Goal: Task Accomplishment & Management: Use online tool/utility

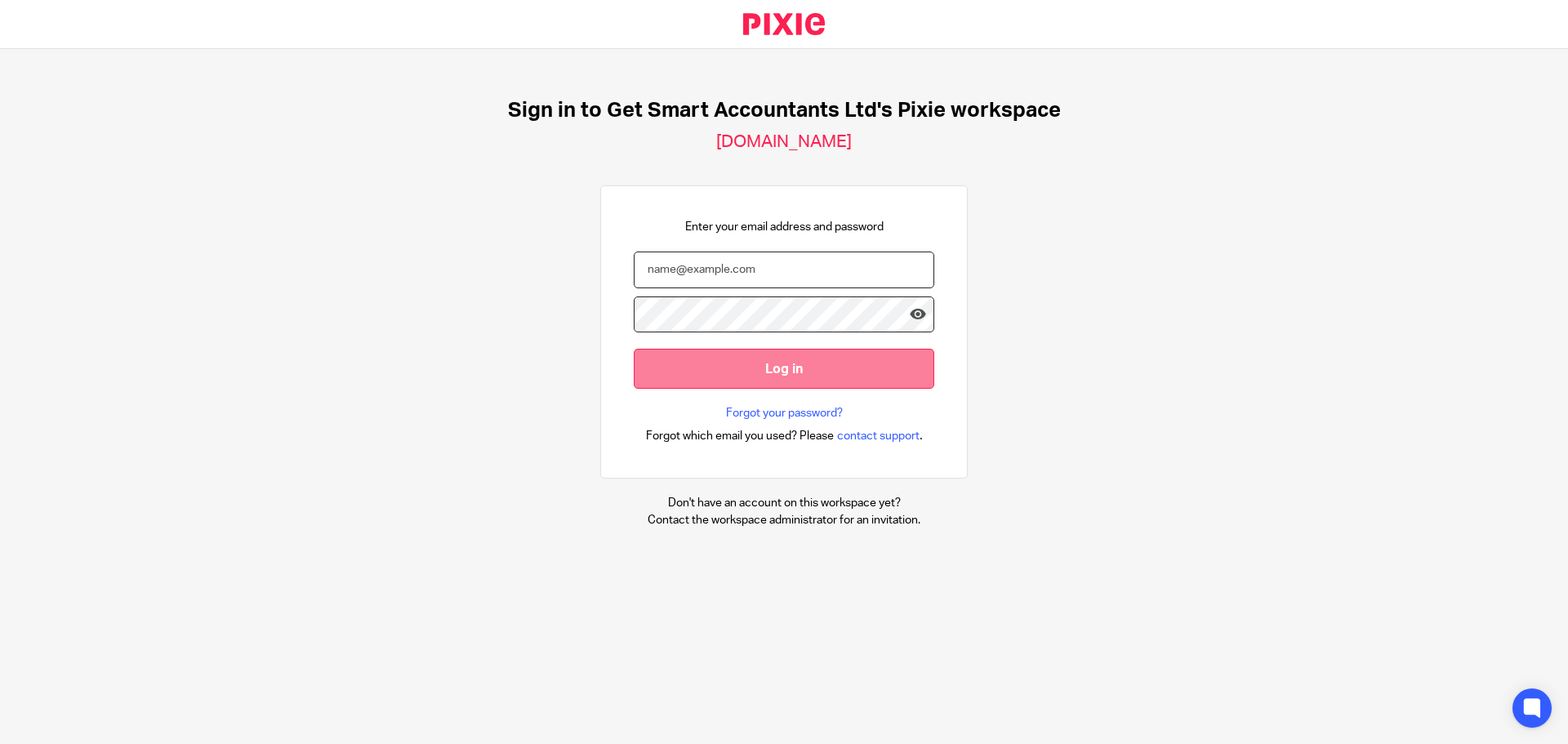
type input "office@getsmartaccountants.co.uk"
click at [761, 367] on input "Log in" at bounding box center [783, 369] width 300 height 40
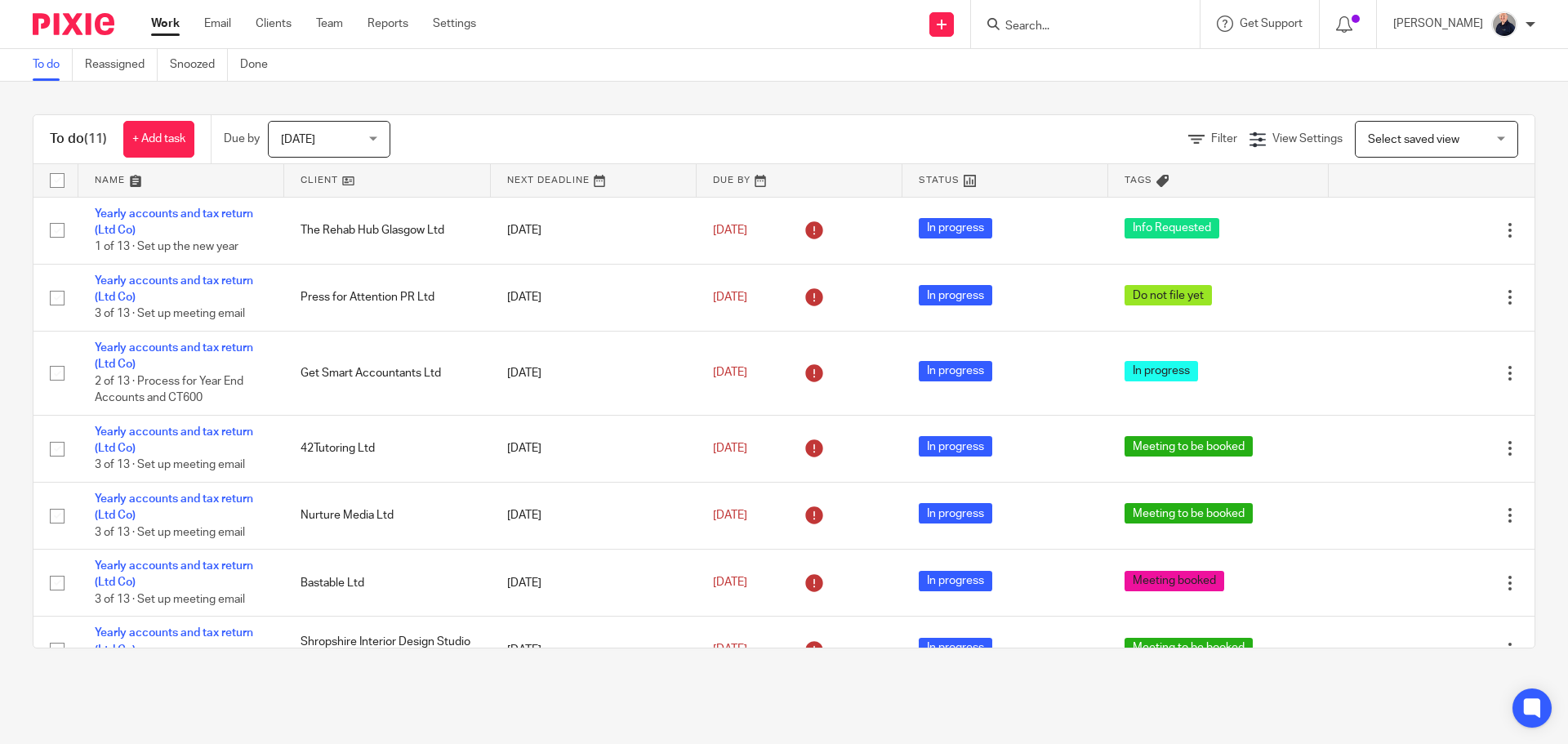
click at [115, 178] on link at bounding box center [181, 181] width 205 height 33
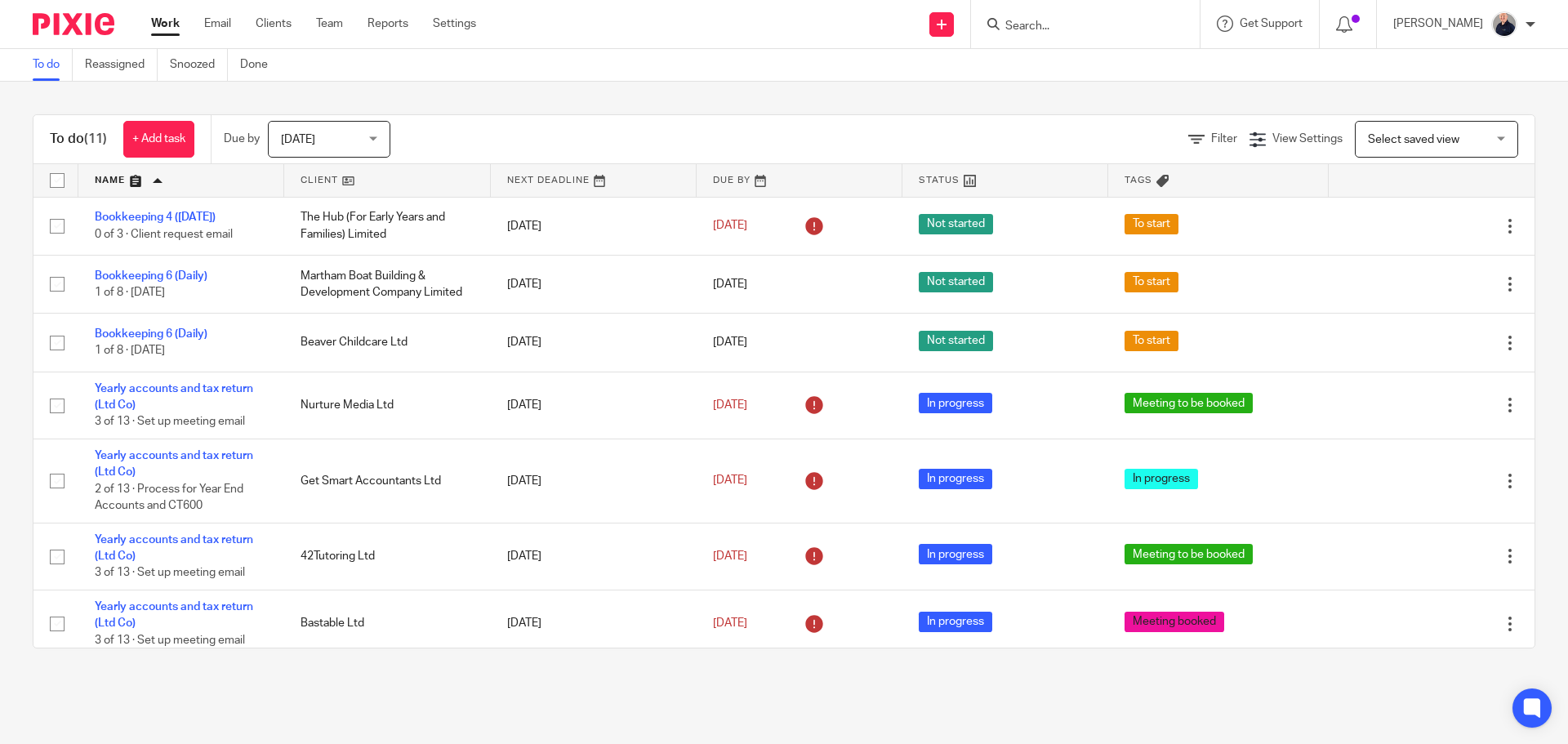
click at [330, 140] on span "Today" at bounding box center [324, 138] width 86 height 34
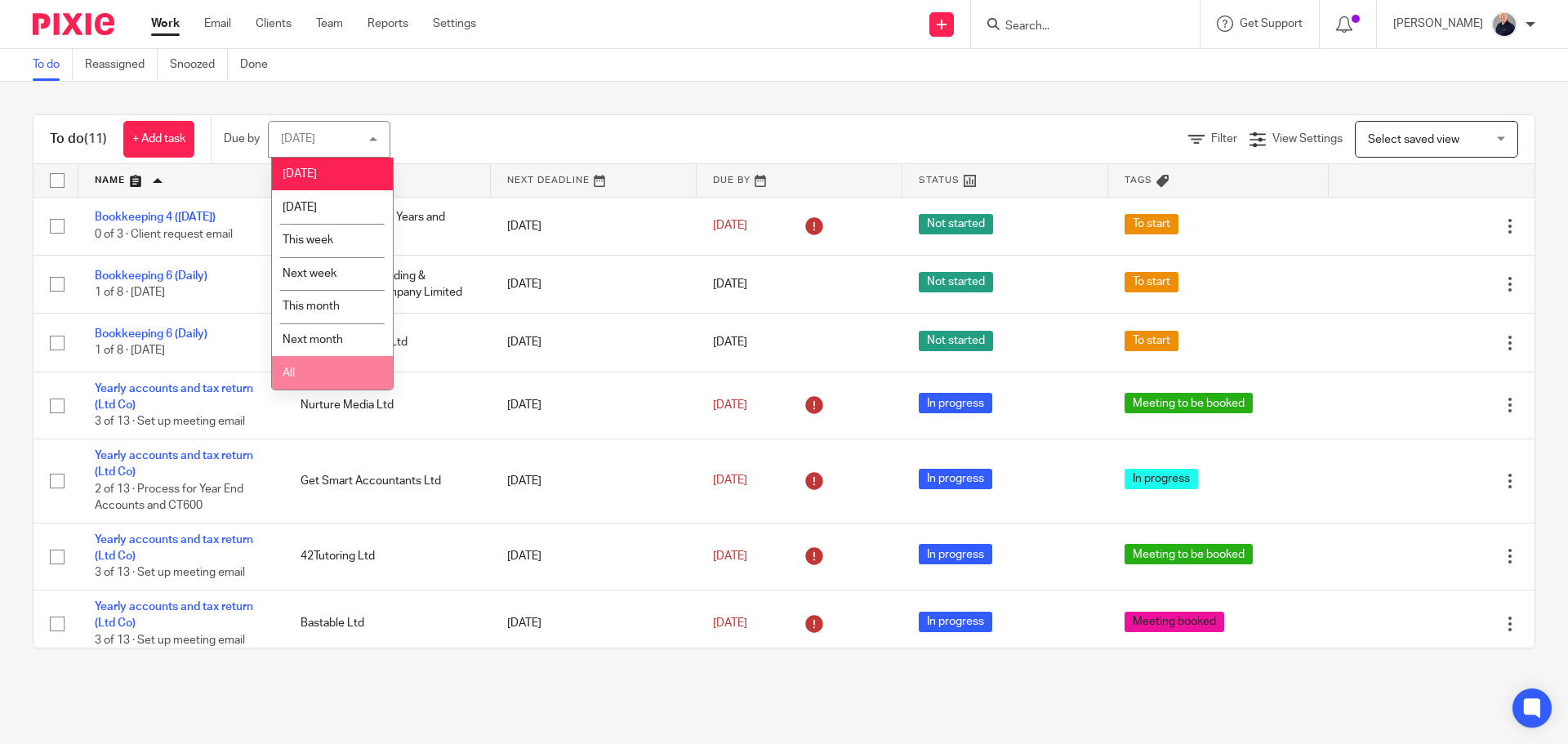
click at [295, 370] on li "All" at bounding box center [332, 372] width 121 height 33
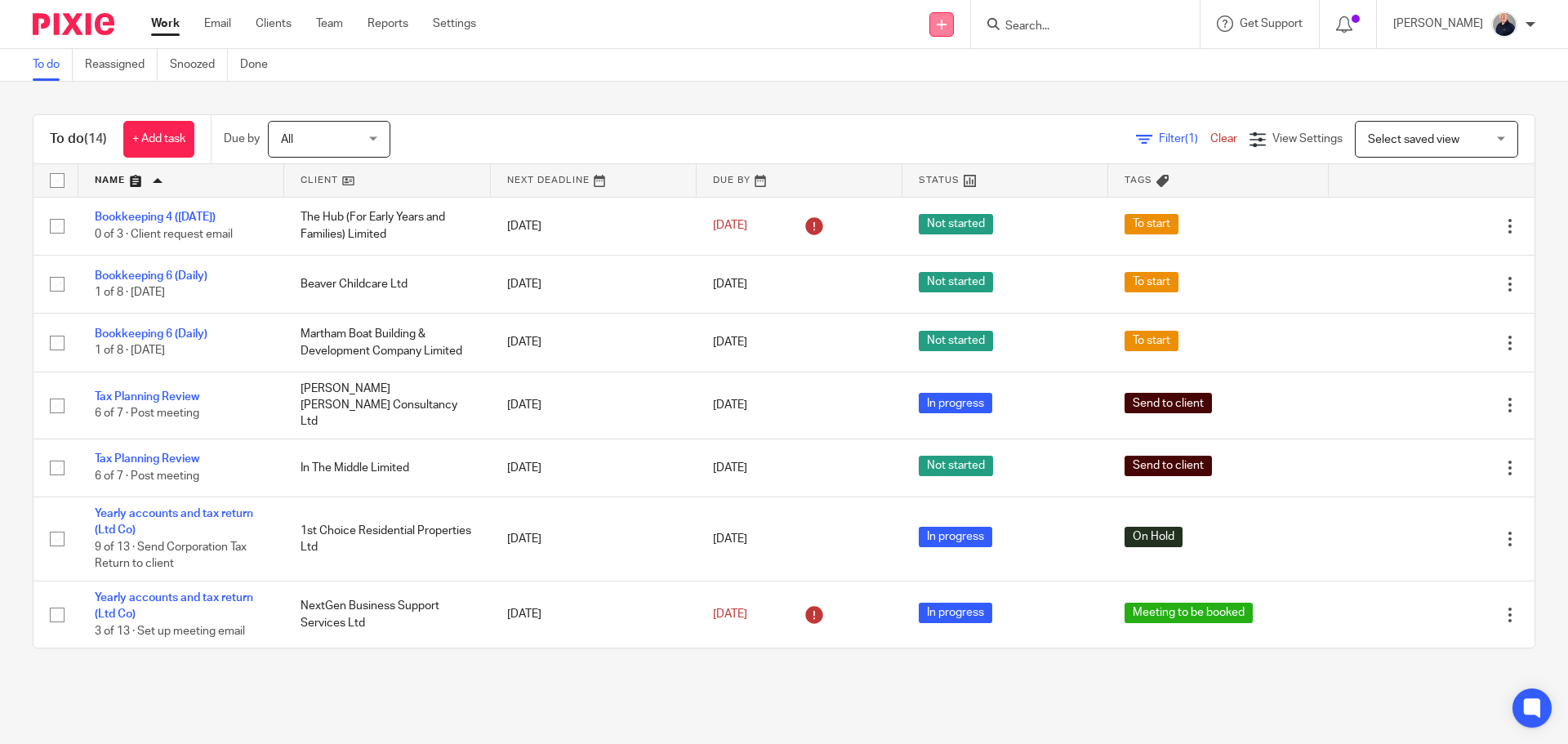
click at [938, 24] on link at bounding box center [941, 24] width 24 height 24
click at [935, 143] on link "Request signature" at bounding box center [951, 148] width 114 height 23
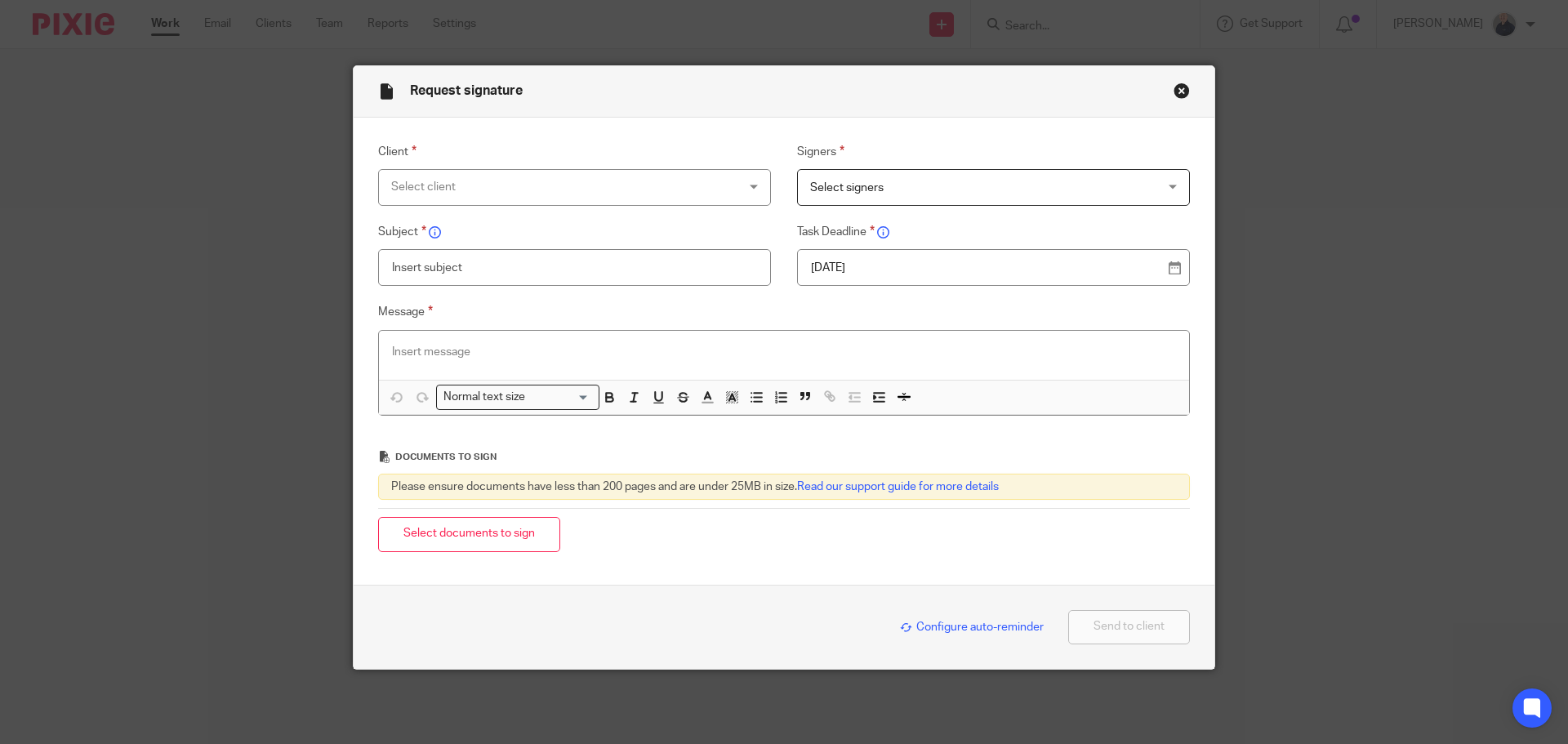
click at [598, 191] on div "Select client" at bounding box center [542, 186] width 304 height 34
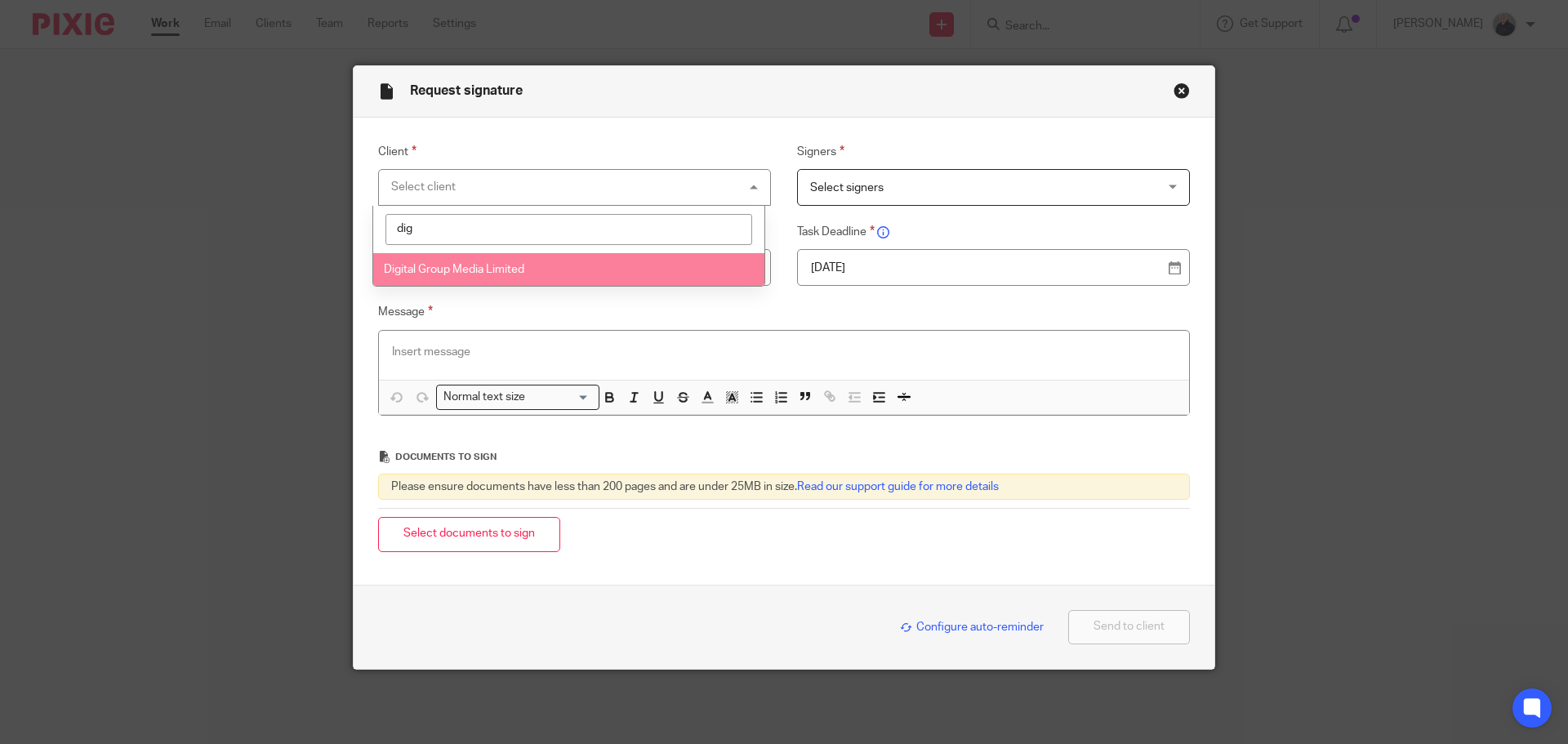
type input "dig"
drag, startPoint x: 485, startPoint y: 274, endPoint x: 545, endPoint y: 263, distance: 61.0
click at [488, 275] on li "Digital Group Media Limited" at bounding box center [568, 270] width 391 height 33
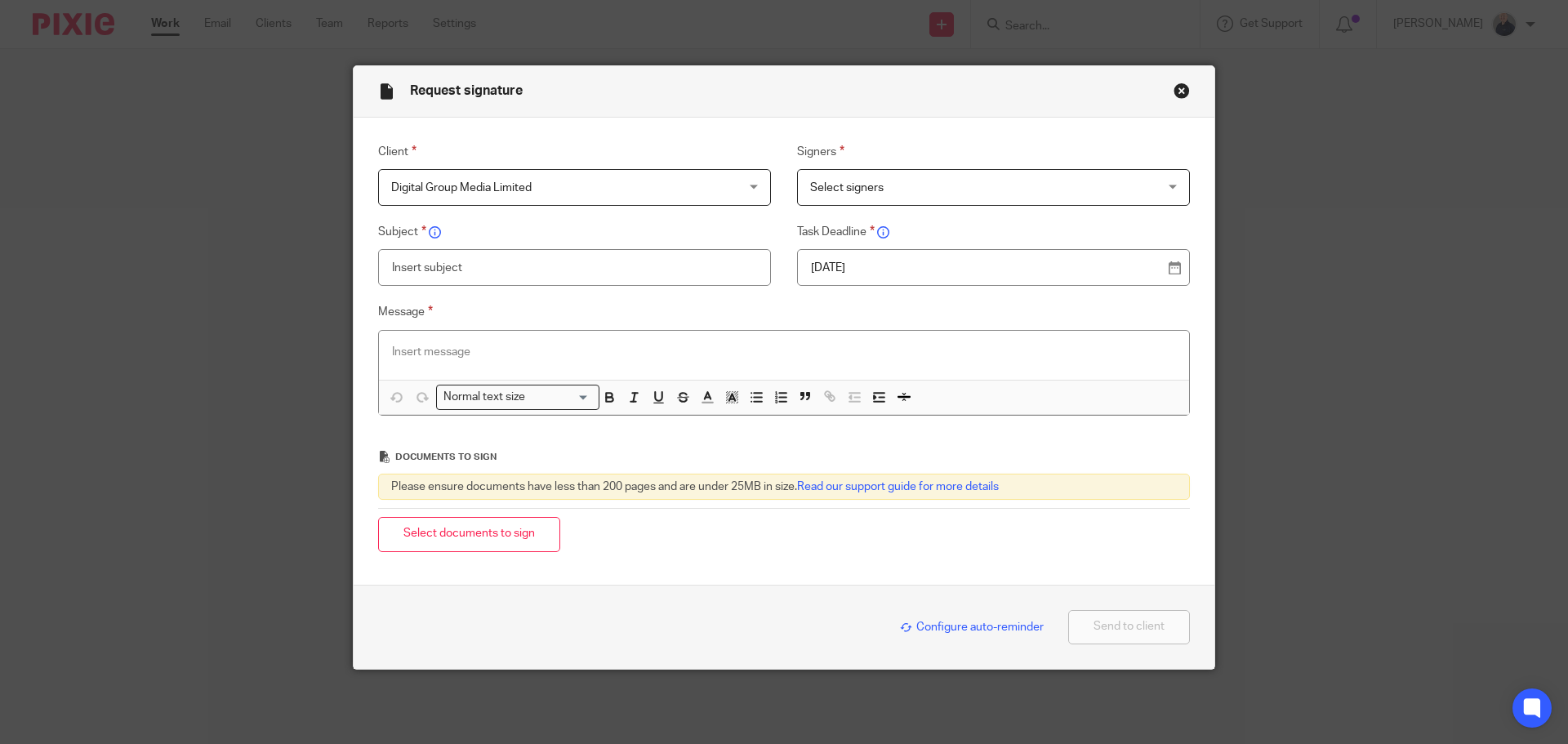
click at [838, 187] on span "Select signers" at bounding box center [847, 187] width 73 height 11
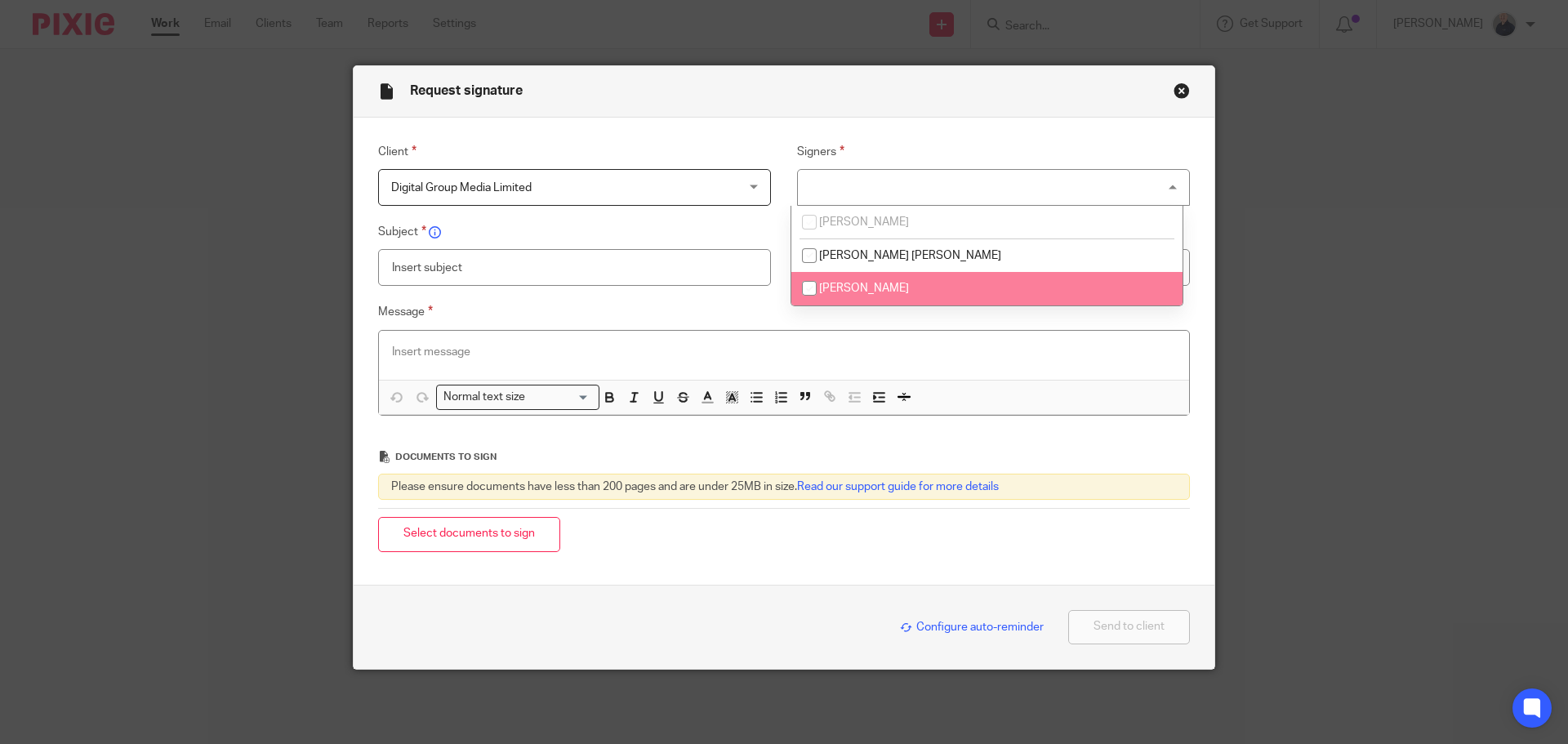
click at [828, 287] on span "[PERSON_NAME]" at bounding box center [863, 288] width 90 height 11
checkbox input "true"
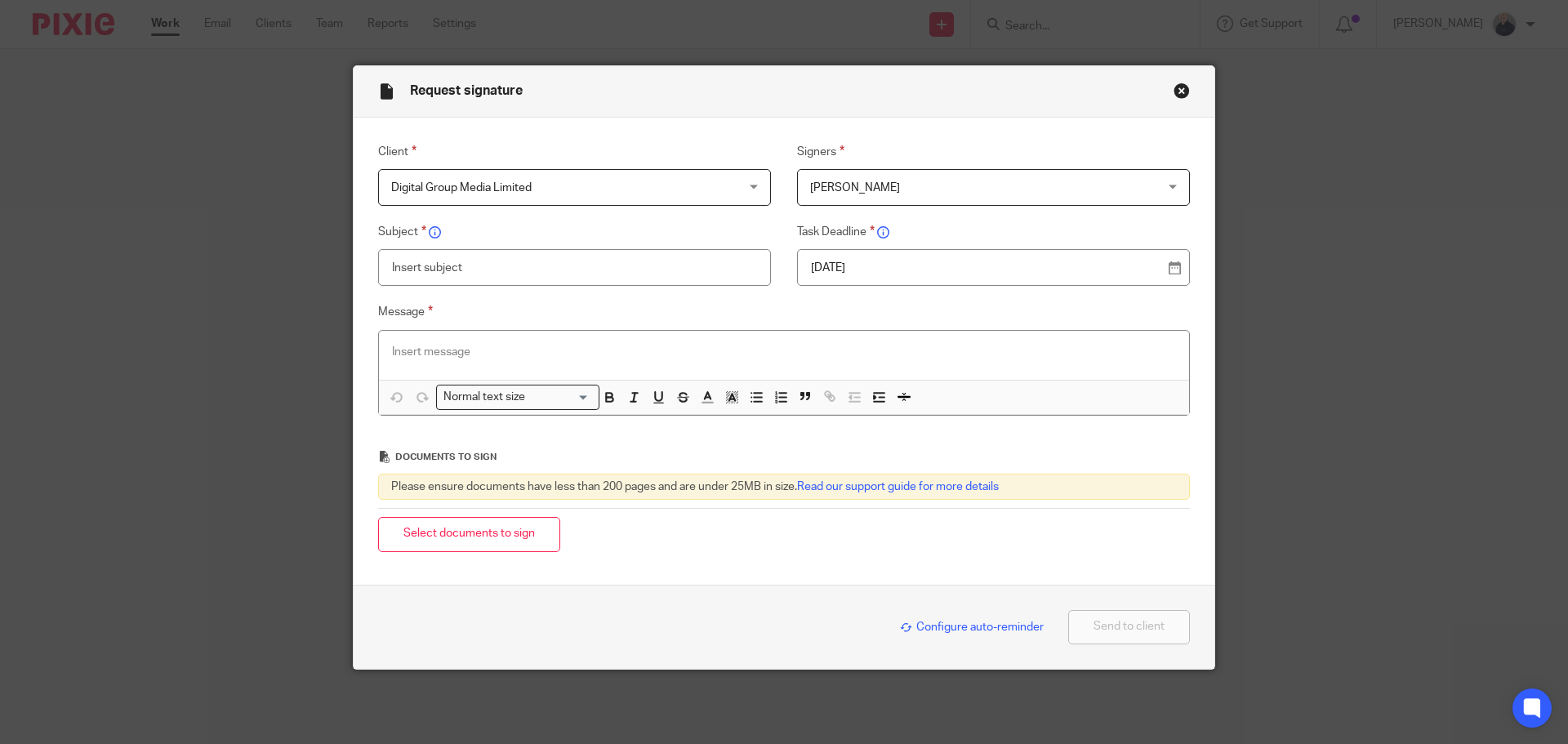
click at [629, 271] on input "text" at bounding box center [573, 267] width 392 height 37
type input "Change of personal address"
click at [883, 268] on p "26 Sep 2025" at bounding box center [987, 267] width 352 height 17
click at [499, 345] on p at bounding box center [783, 352] width 784 height 17
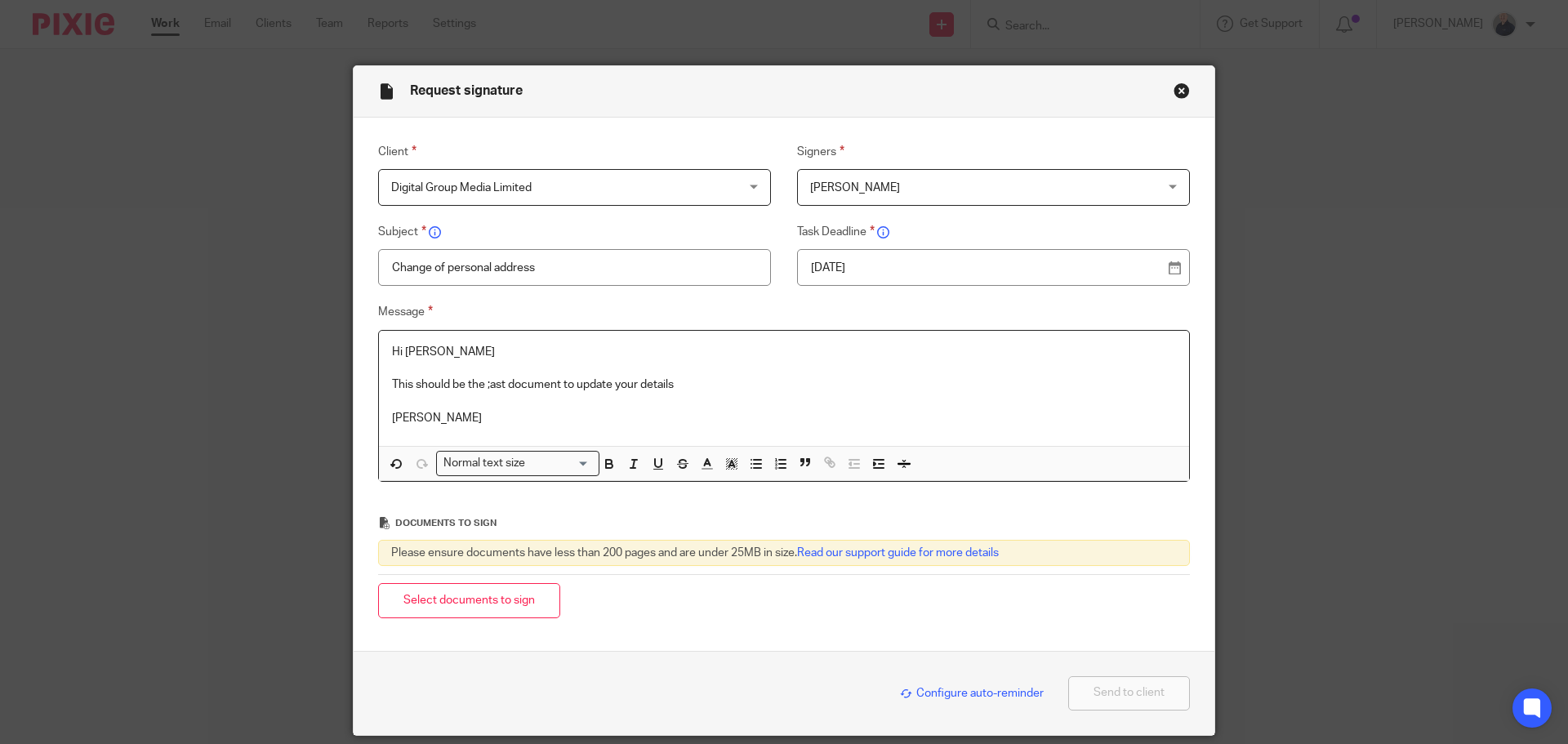
click at [483, 385] on p "This should be the ;ast document to update your details" at bounding box center [783, 385] width 784 height 17
click at [487, 413] on p "Paul" at bounding box center [783, 418] width 784 height 17
drag, startPoint x: 446, startPoint y: 597, endPoint x: 494, endPoint y: 573, distance: 53.7
click at [446, 597] on button "Select documents to sign" at bounding box center [468, 600] width 182 height 35
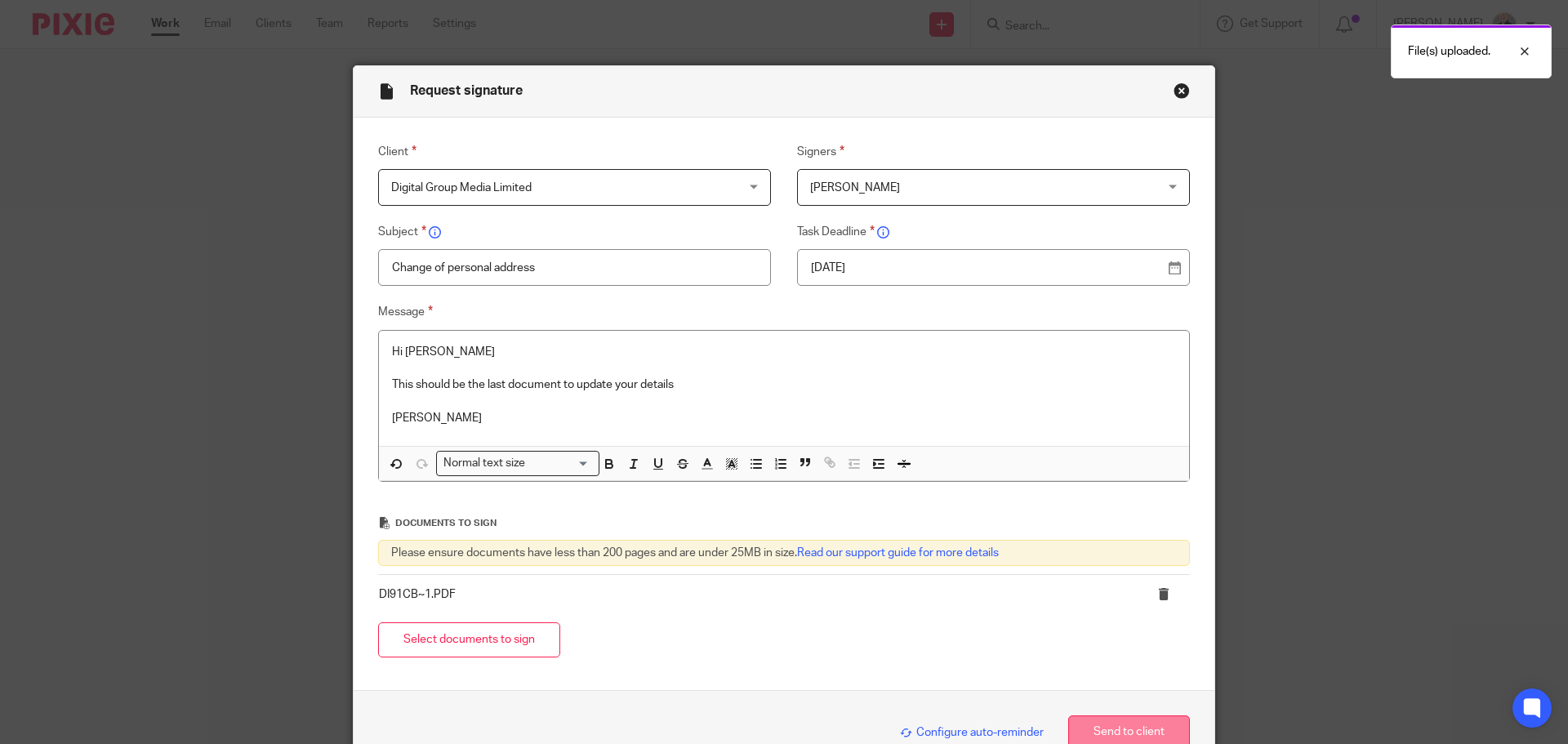
click at [1113, 730] on button "Send to client" at bounding box center [1129, 733] width 122 height 35
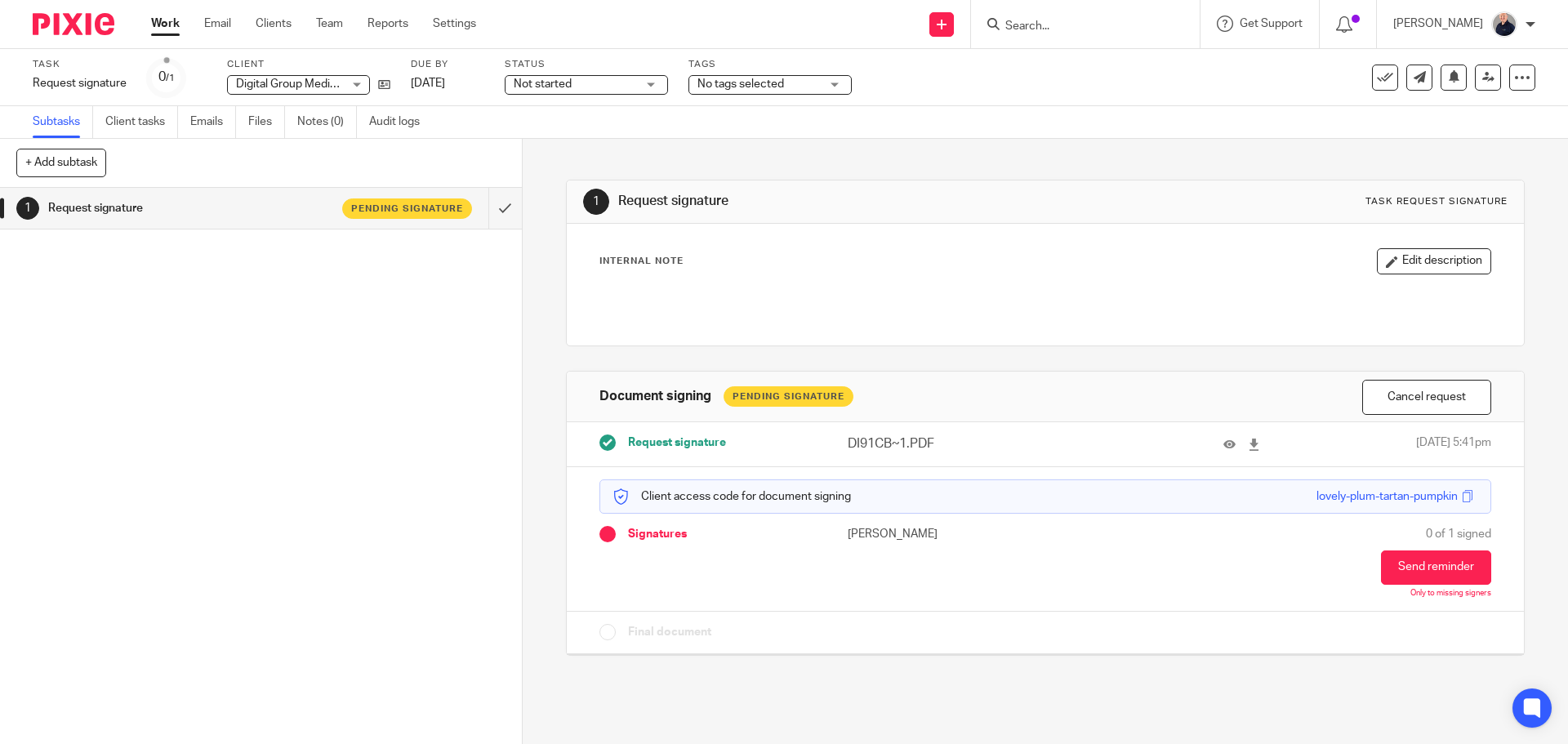
click at [553, 88] on span "Not started" at bounding box center [542, 84] width 58 height 11
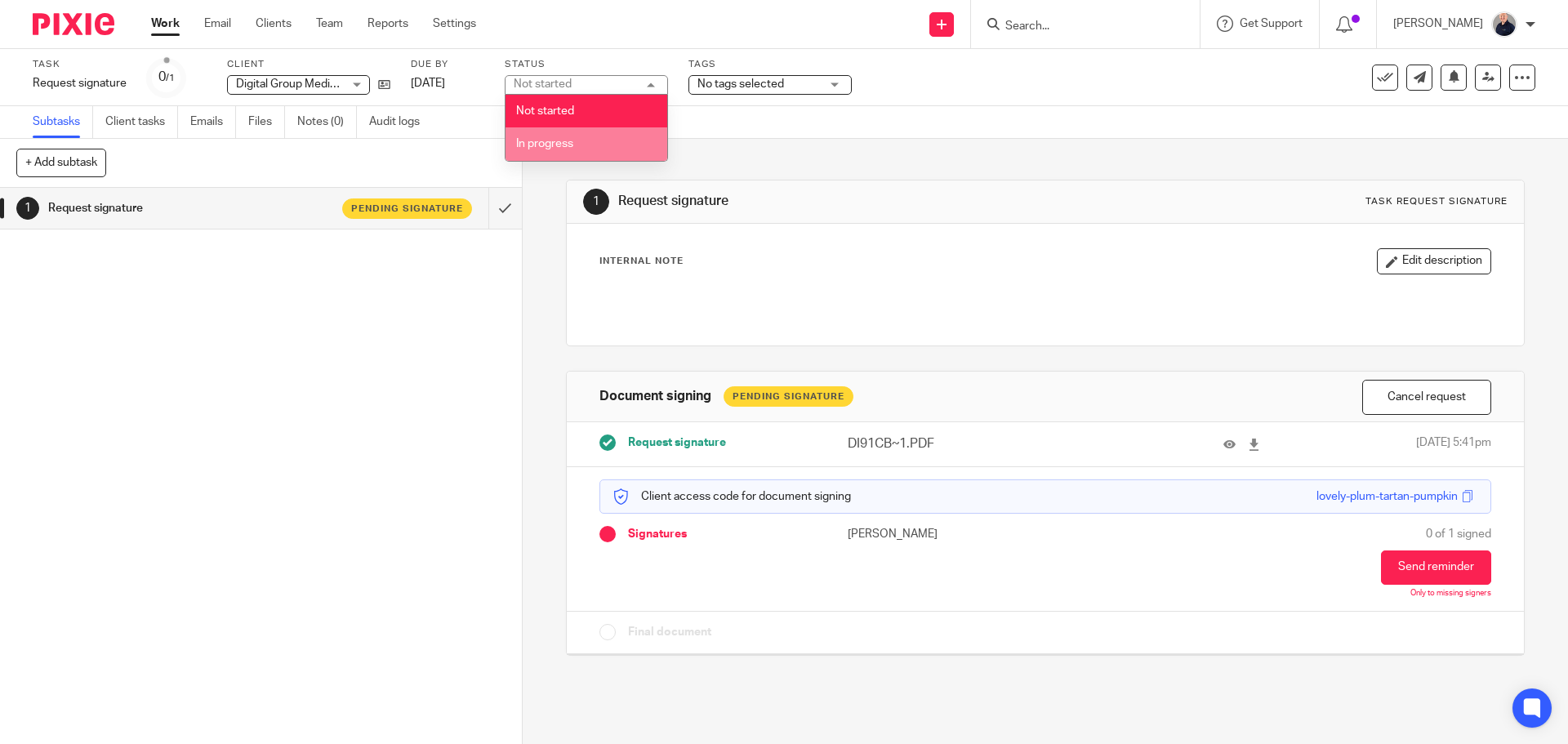
click at [542, 148] on span "In progress" at bounding box center [545, 144] width 57 height 11
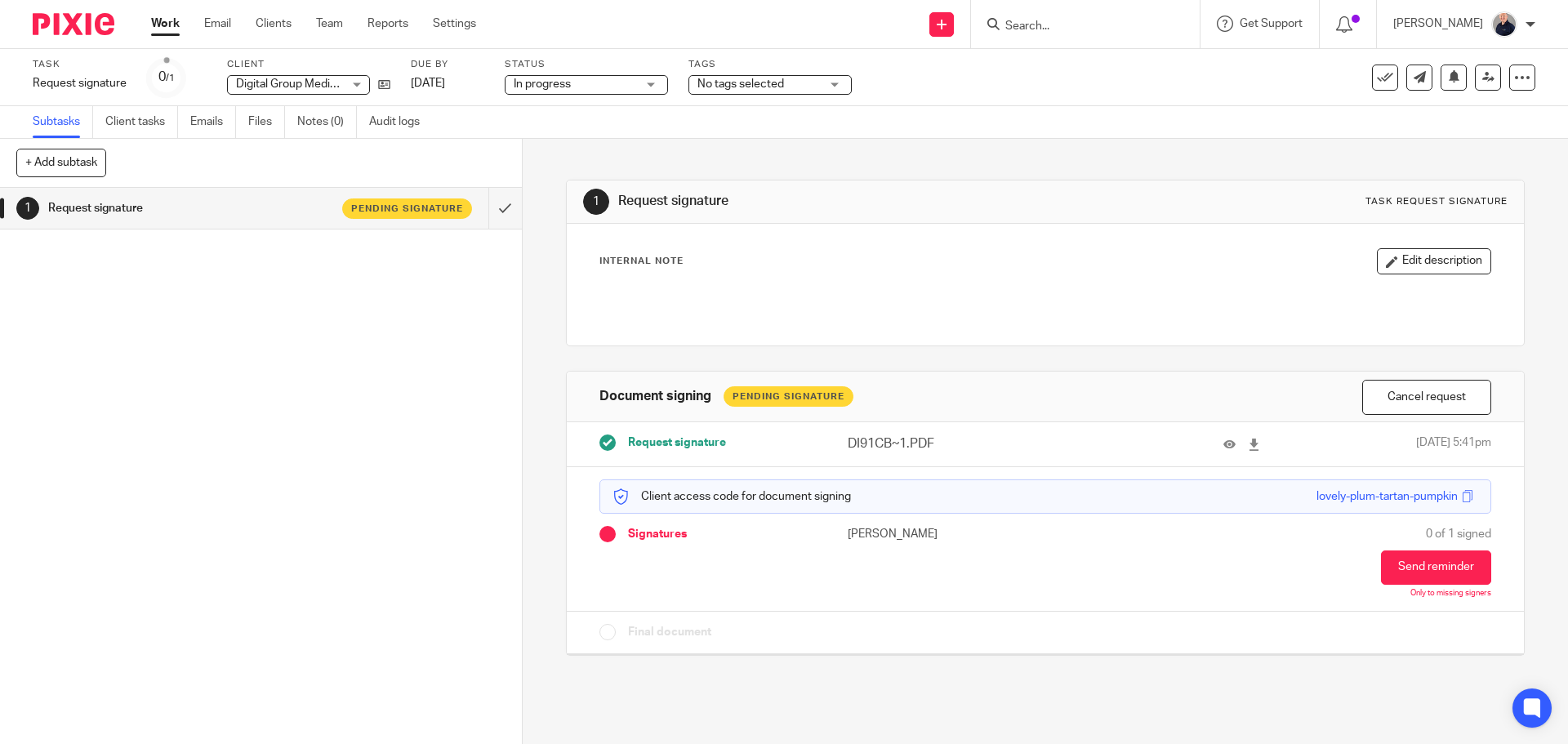
click at [722, 83] on span "No tags selected" at bounding box center [740, 84] width 86 height 11
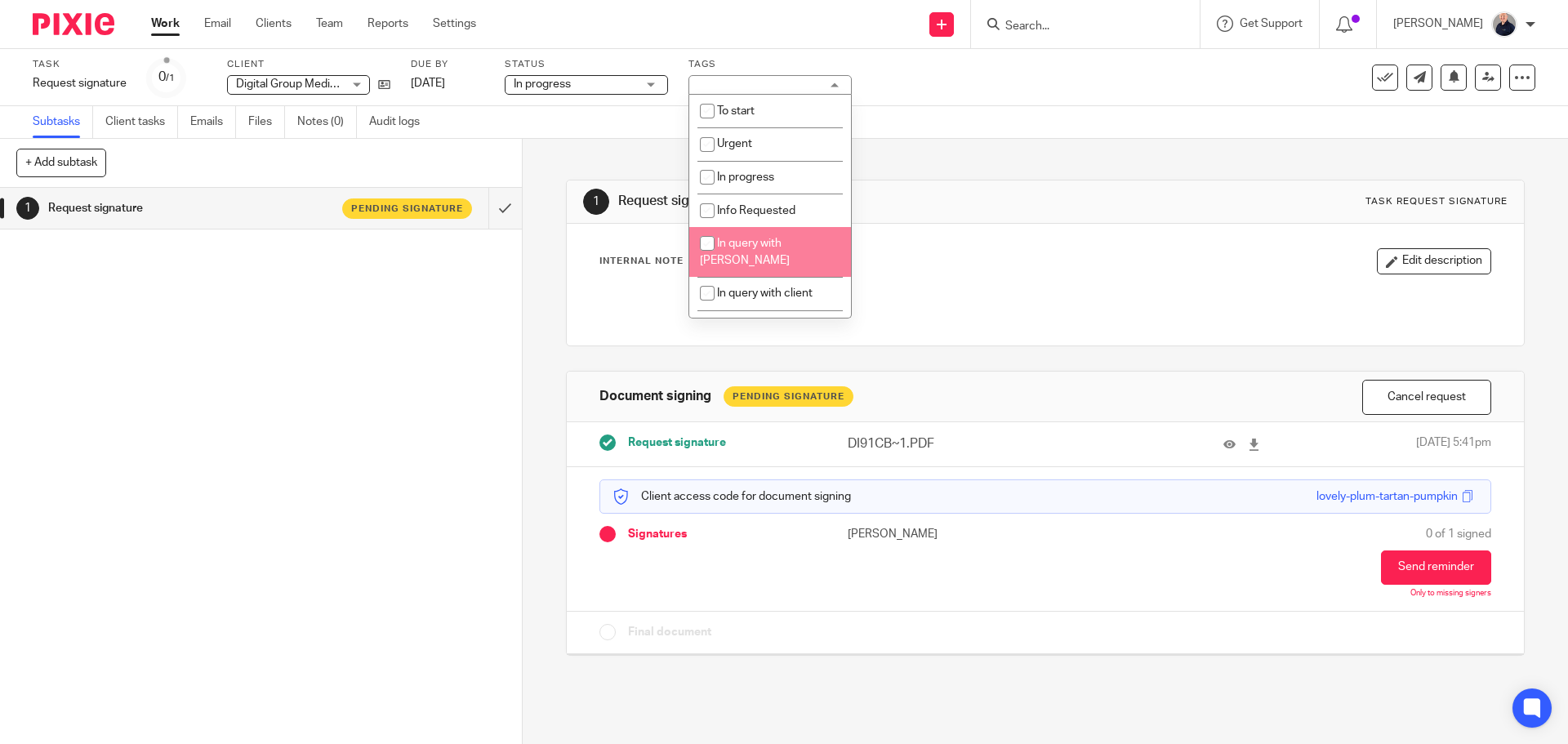
scroll to position [291, 0]
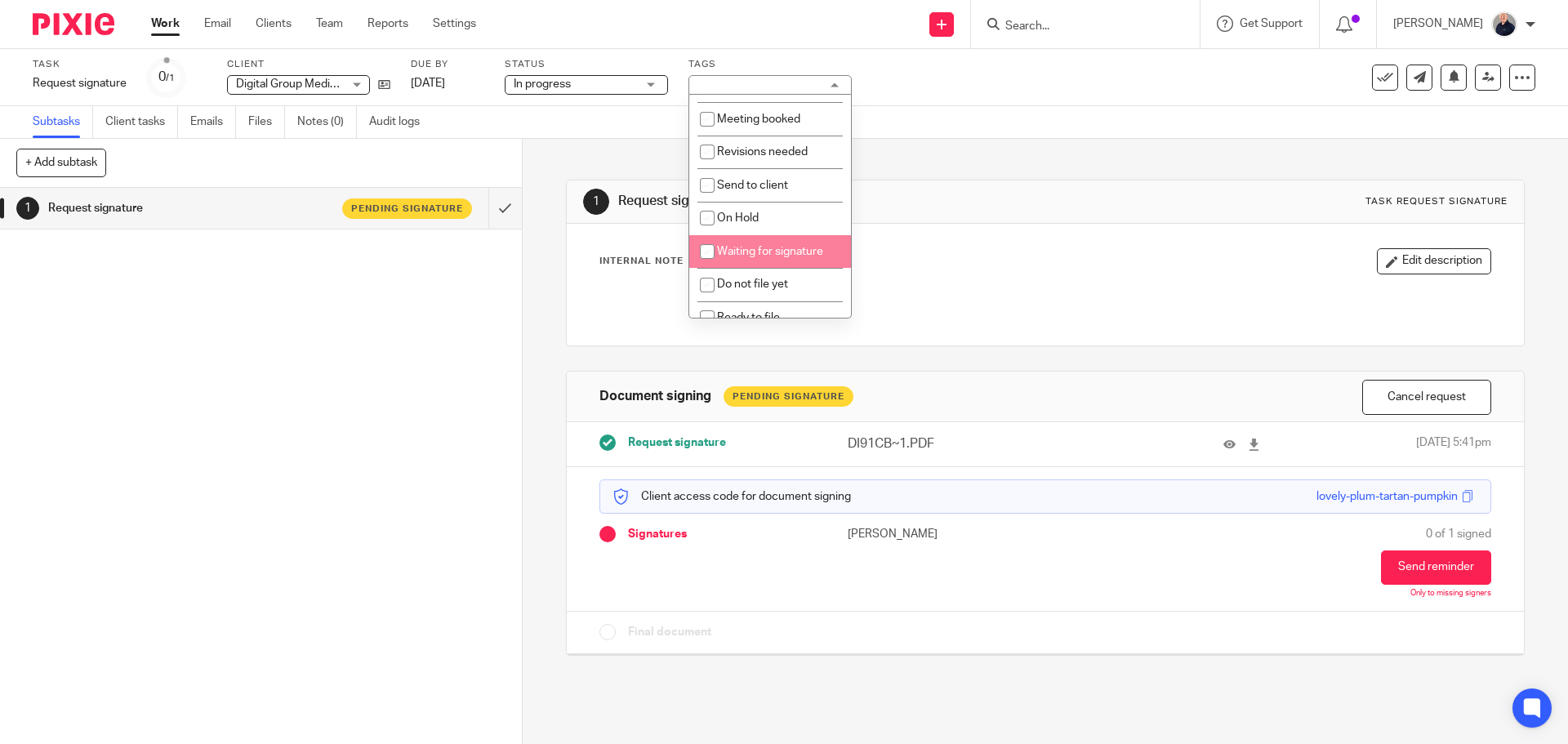
click at [736, 245] on span "Waiting for signature" at bounding box center [770, 251] width 106 height 11
checkbox input "true"
click at [544, 306] on div "1 Request signature Task request signature Internal Note Edit description Docum…" at bounding box center [1045, 441] width 1045 height 605
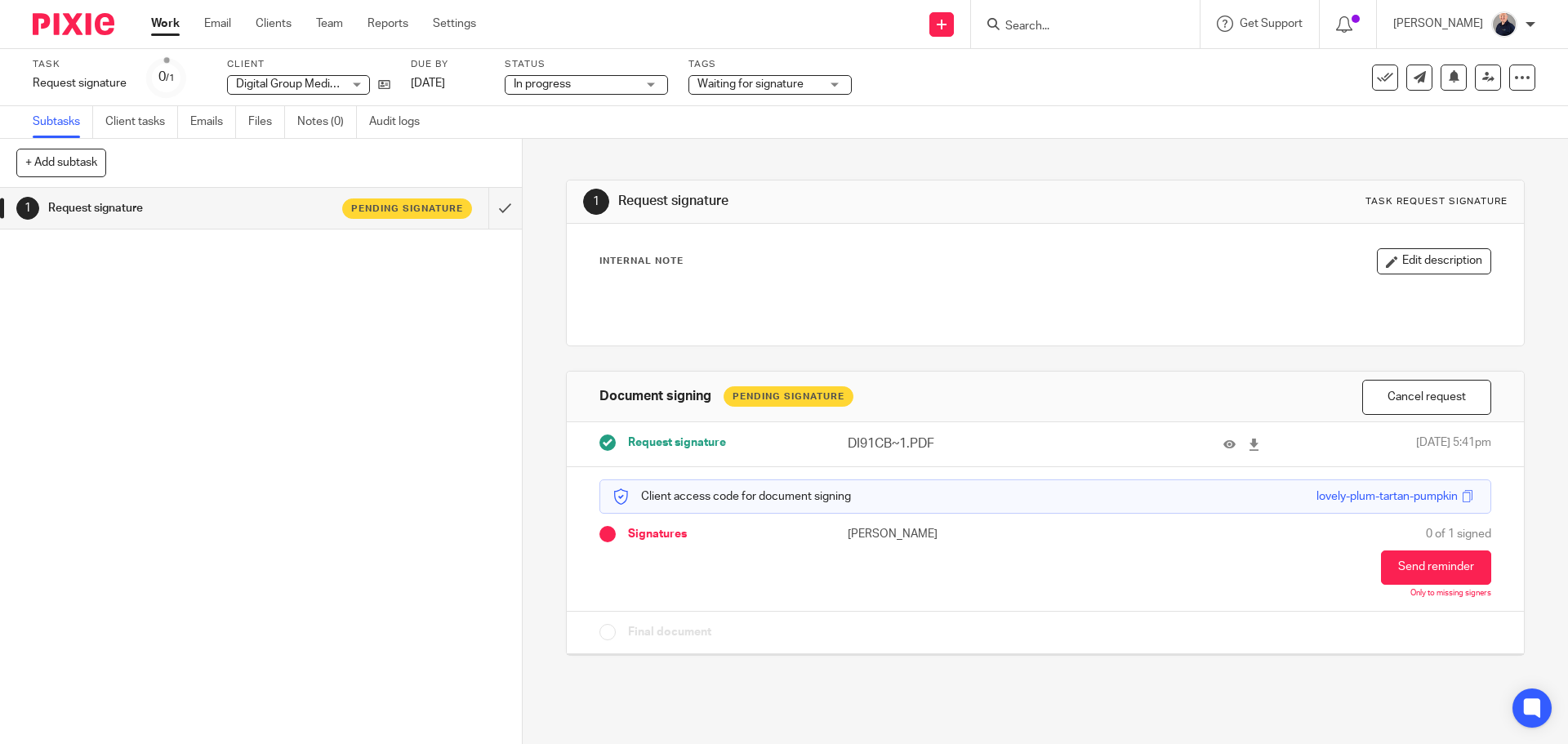
click at [163, 27] on link "Work" at bounding box center [165, 23] width 29 height 17
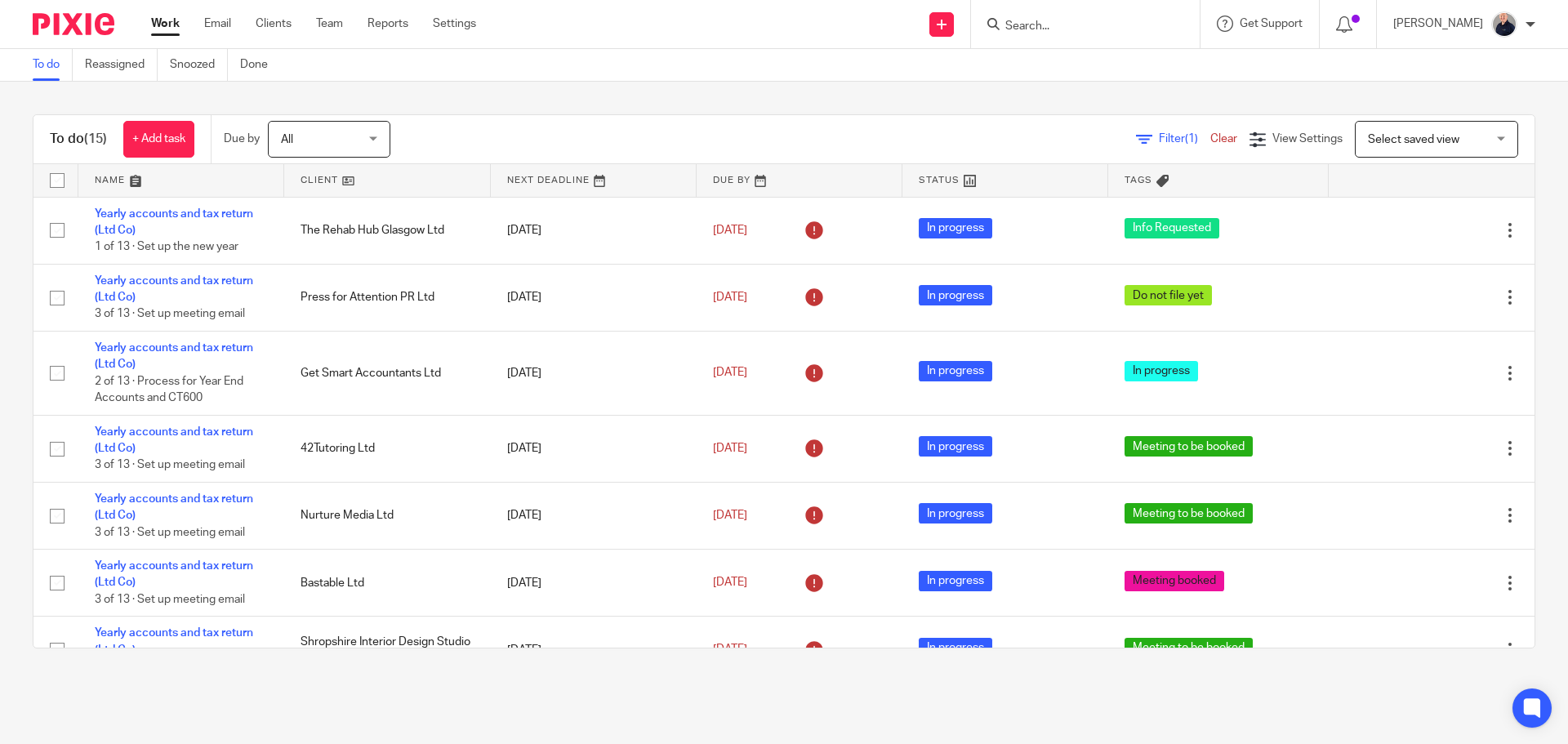
click at [251, 99] on div "To do (15) + Add task Due by All All [DATE] [DATE] This week Next week This mon…" at bounding box center [784, 381] width 1568 height 600
click at [1159, 144] on span "Filter (1)" at bounding box center [1184, 138] width 51 height 11
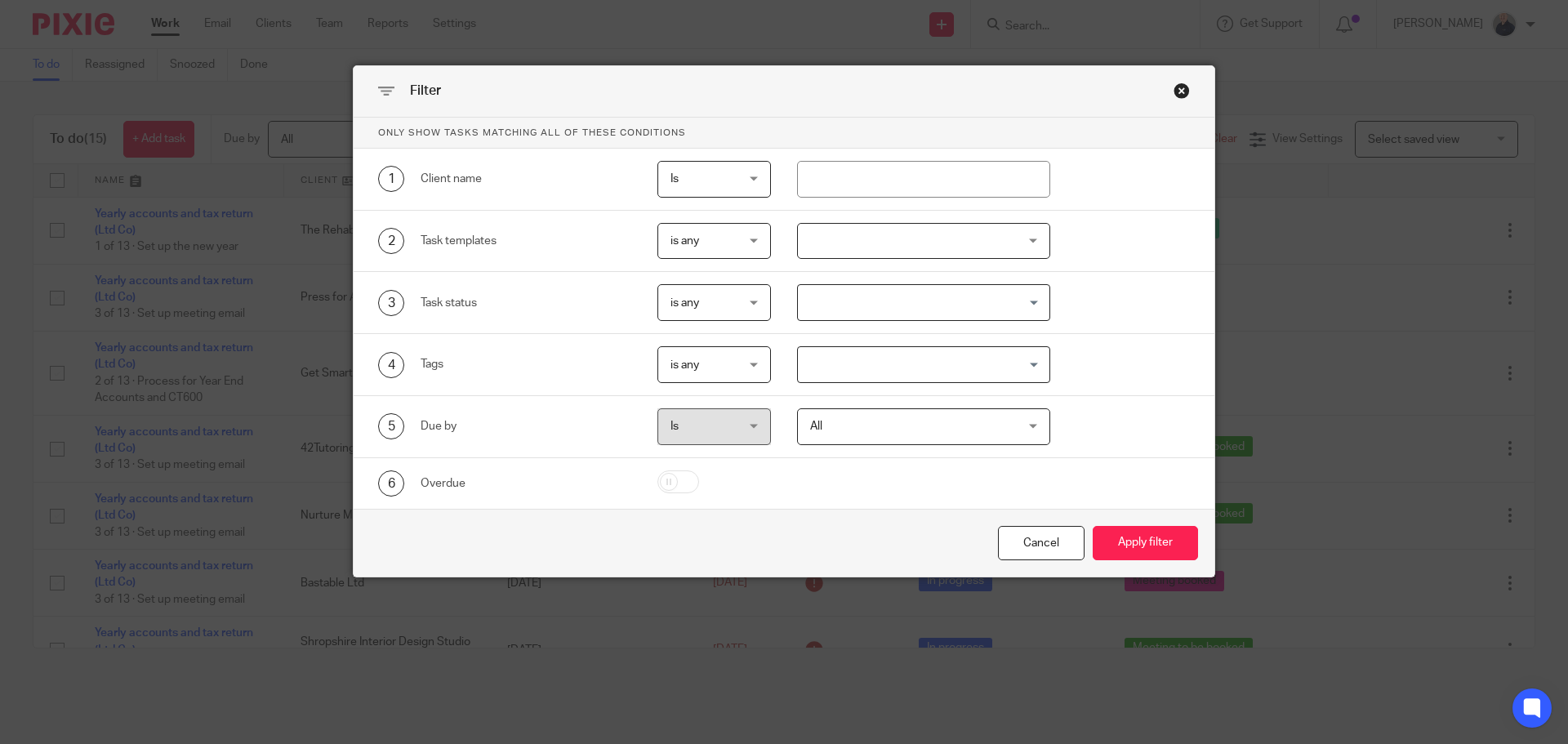
click at [854, 365] on input "Search for option" at bounding box center [921, 365] width 242 height 29
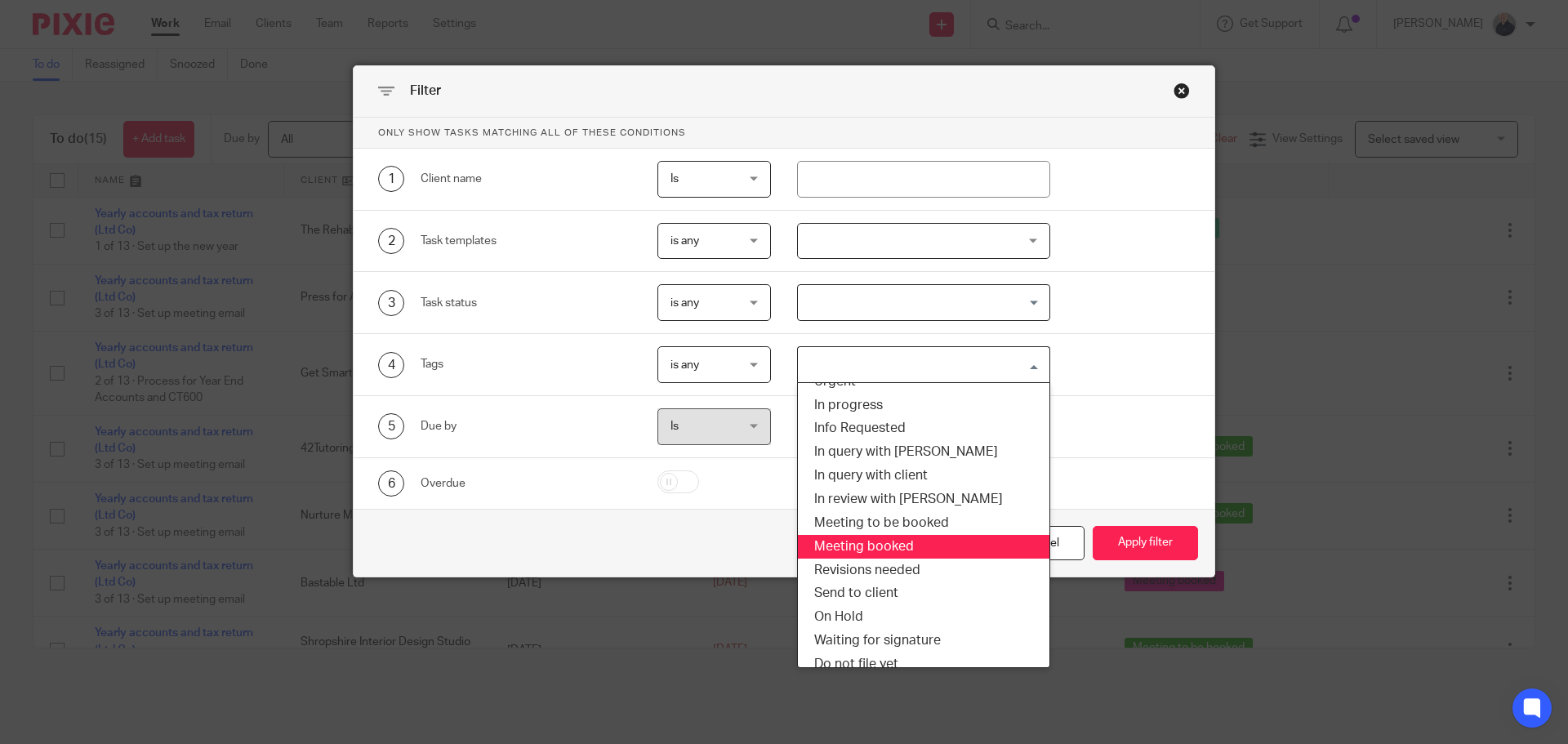
scroll to position [77, 0]
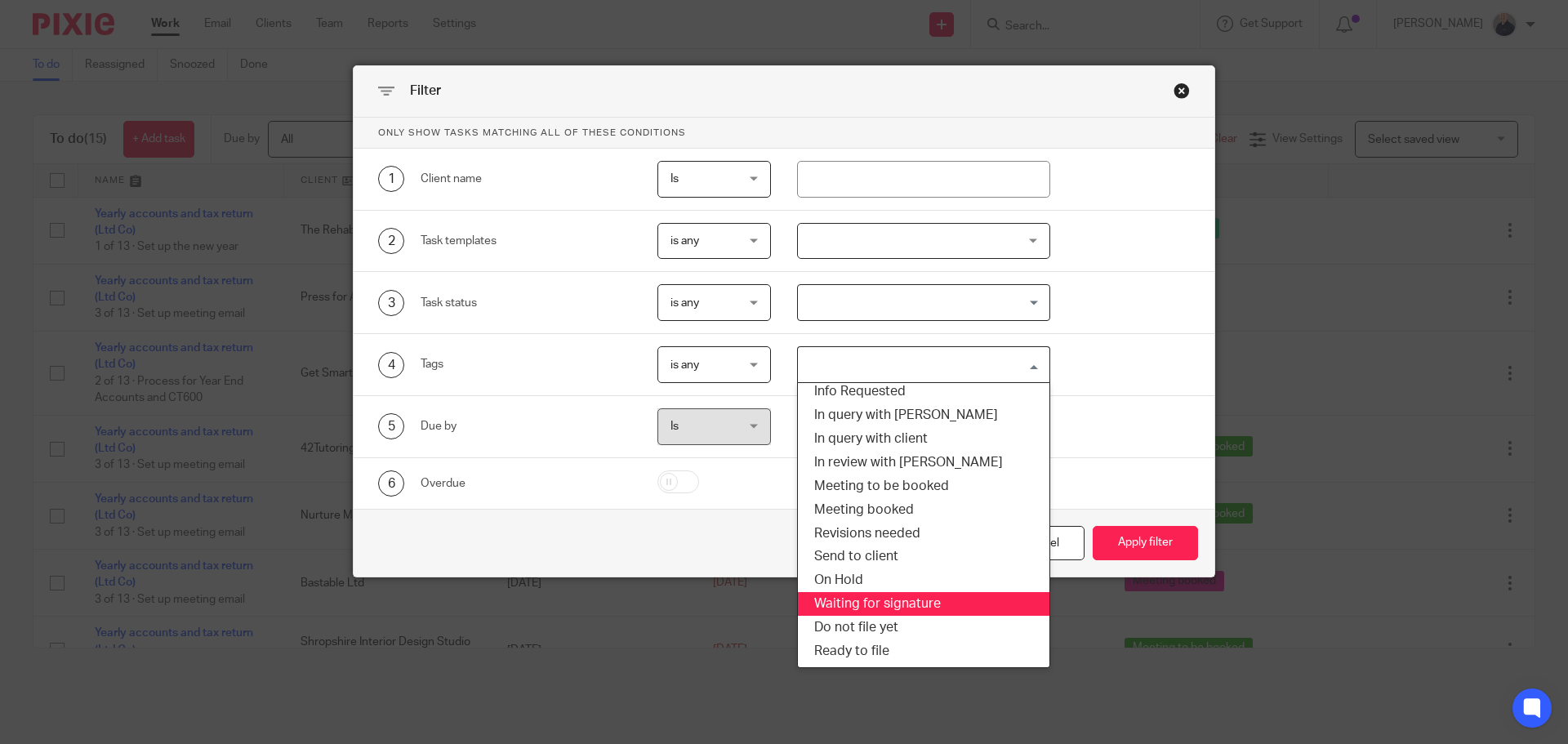
click at [838, 604] on li "Waiting for signature" at bounding box center [924, 603] width 252 height 23
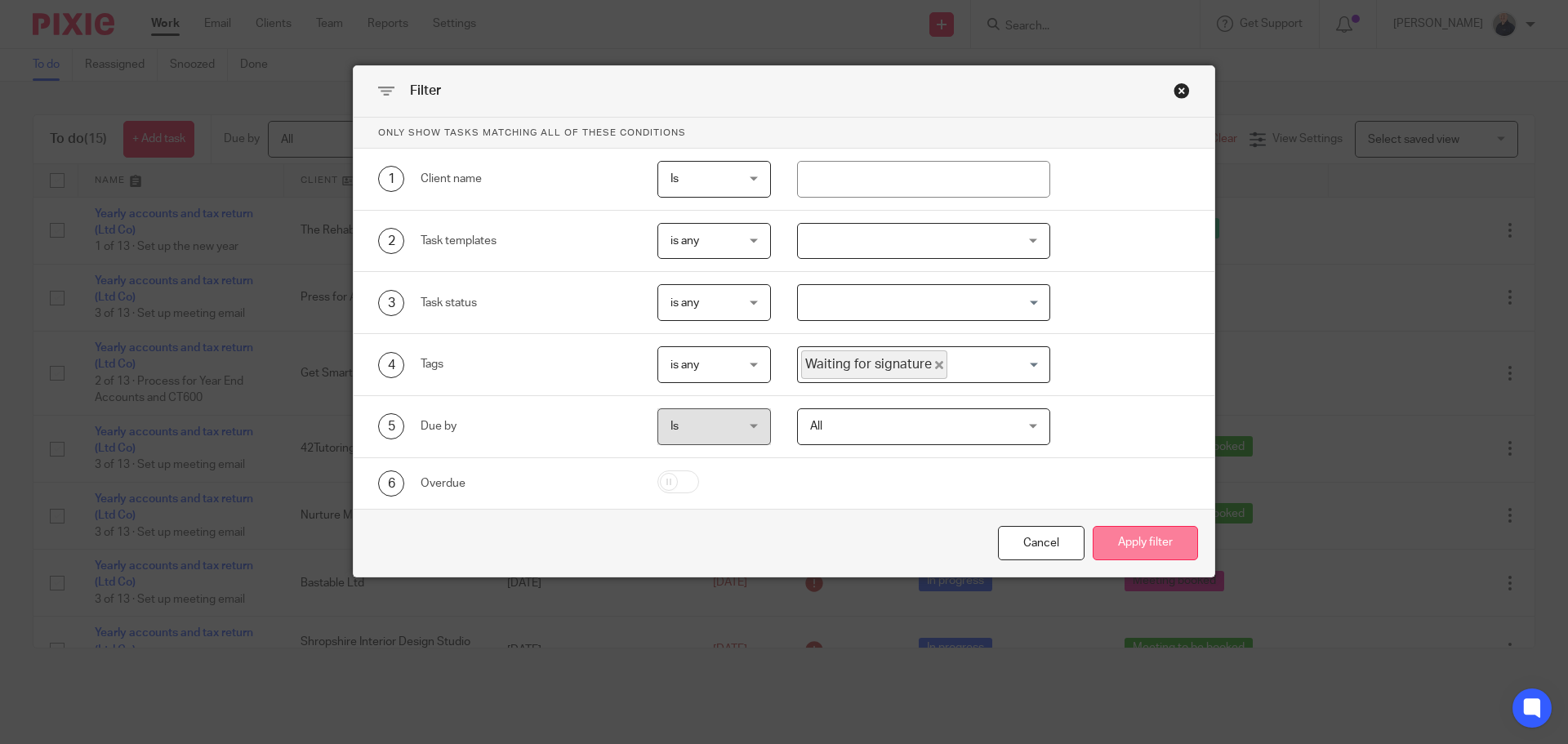
click at [1138, 538] on button "Apply filter" at bounding box center [1145, 543] width 105 height 35
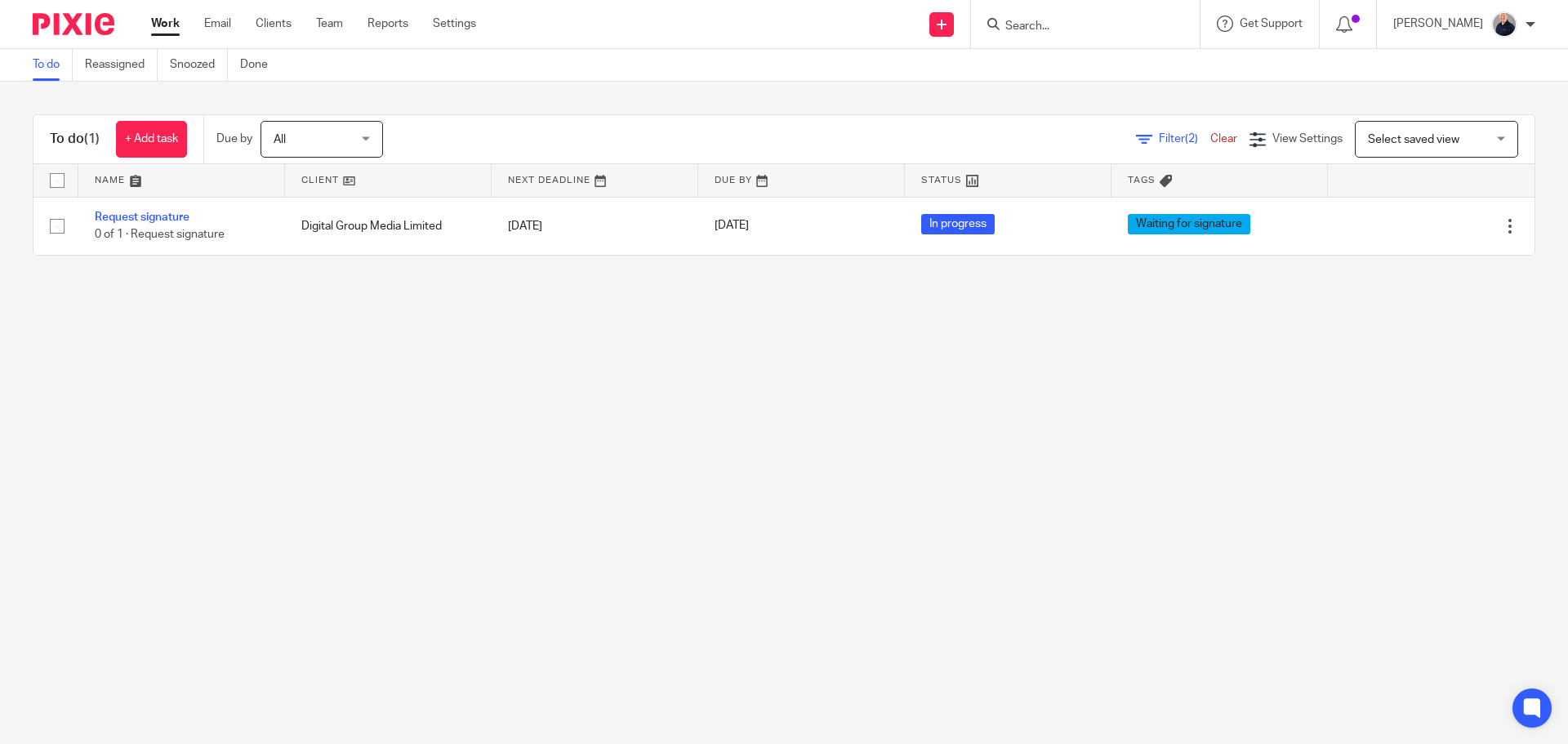
click at [153, 24] on link "Work" at bounding box center [165, 23] width 29 height 17
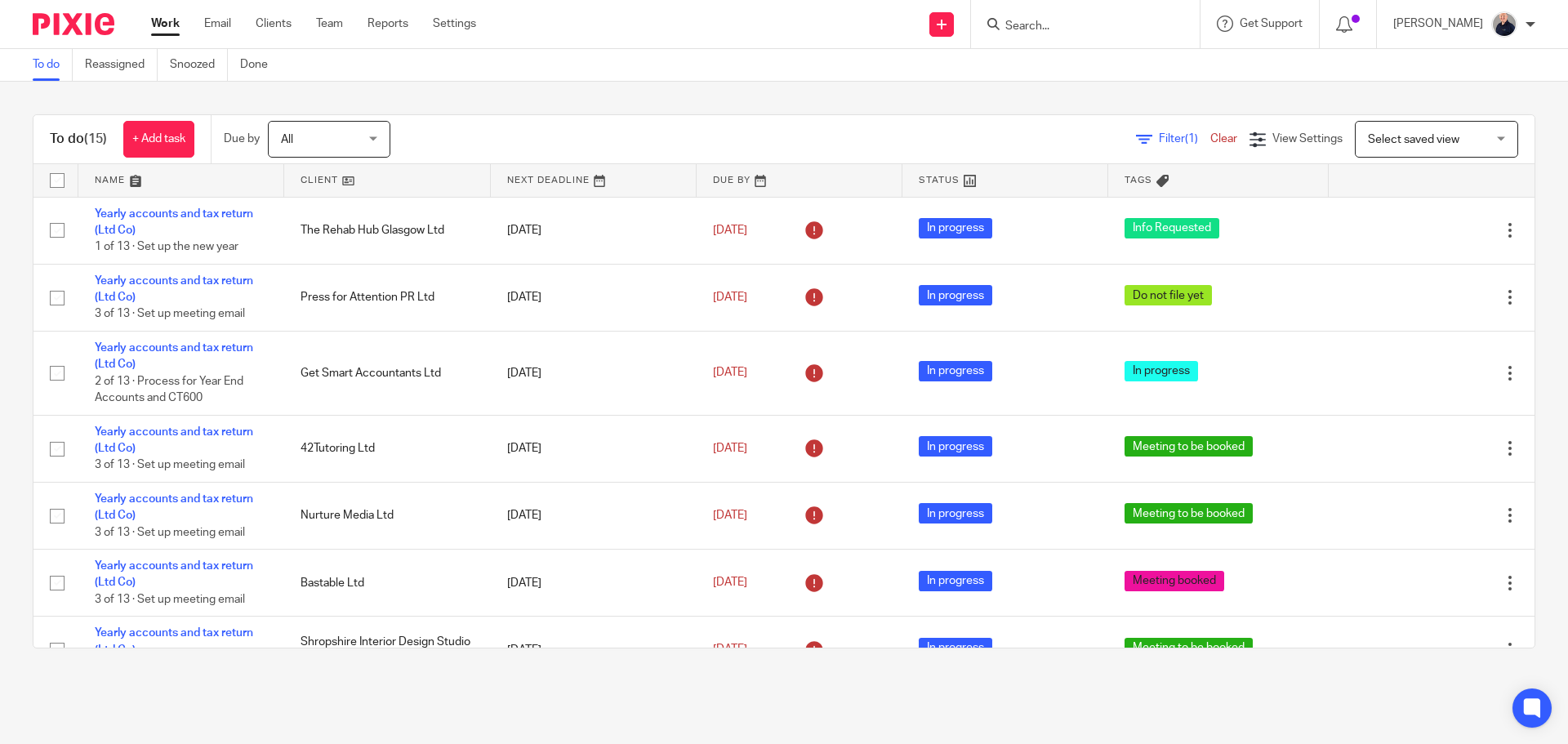
click at [114, 179] on link at bounding box center [181, 181] width 205 height 33
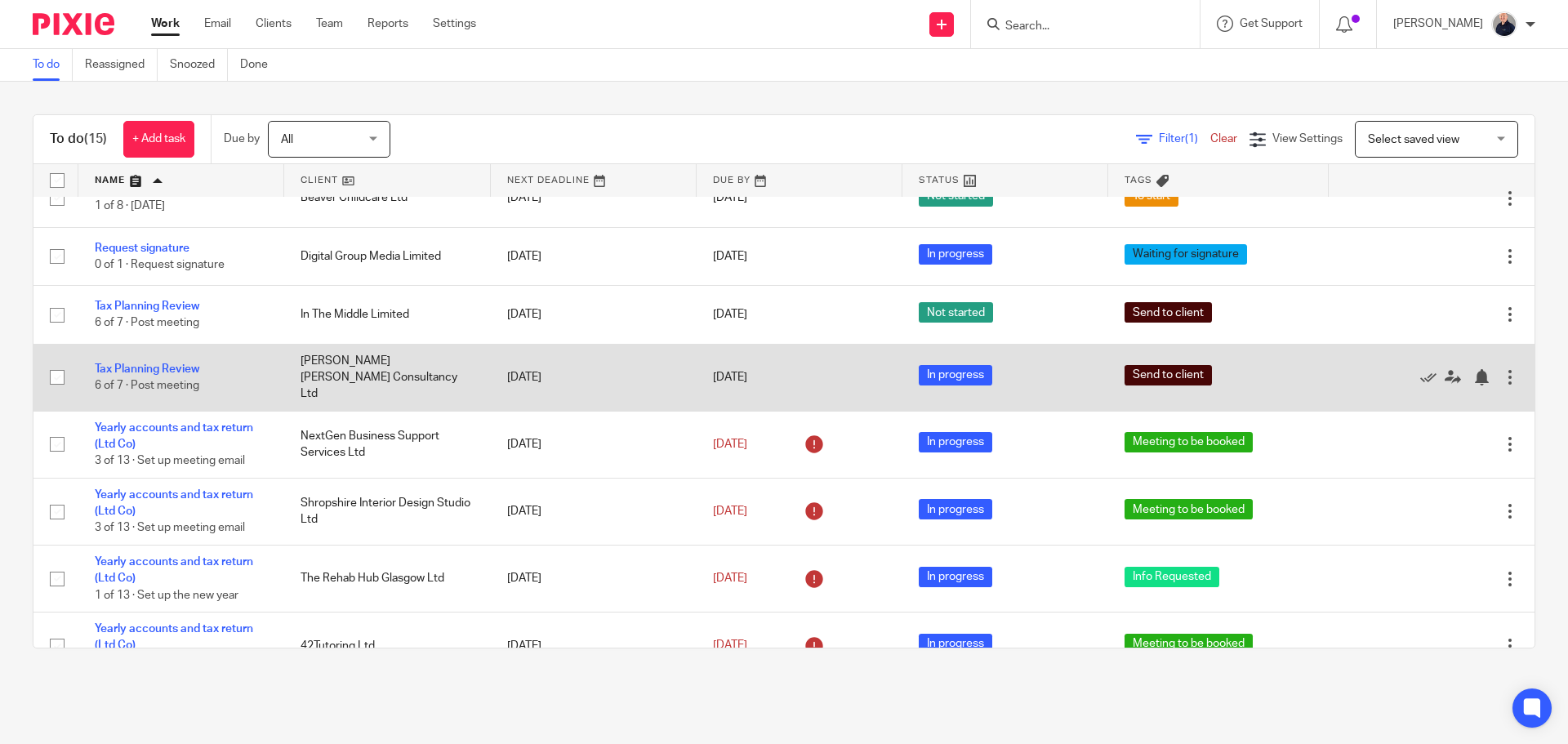
scroll to position [164, 0]
